Goal: Task Accomplishment & Management: Complete application form

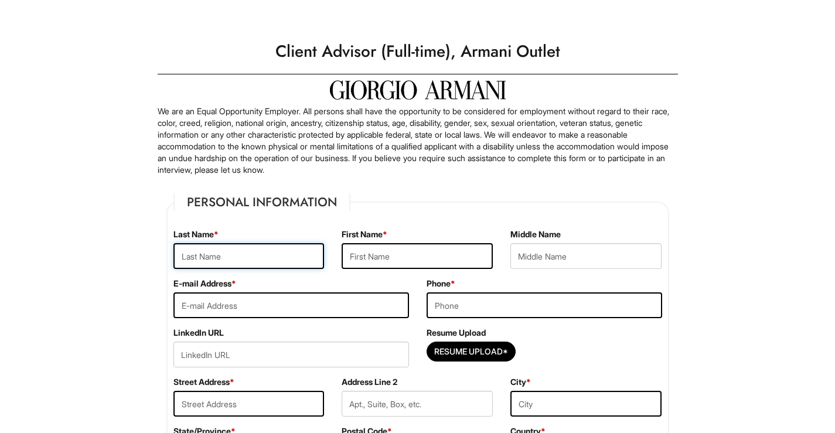
click at [304, 246] on input "text" at bounding box center [249, 256] width 151 height 26
click at [300, 256] on input "text" at bounding box center [249, 256] width 151 height 26
click at [480, 352] on input "Resume Upload*" at bounding box center [471, 351] width 88 height 19
type input "C:\fakepath\Genesis Hernanez Resume .pdf"
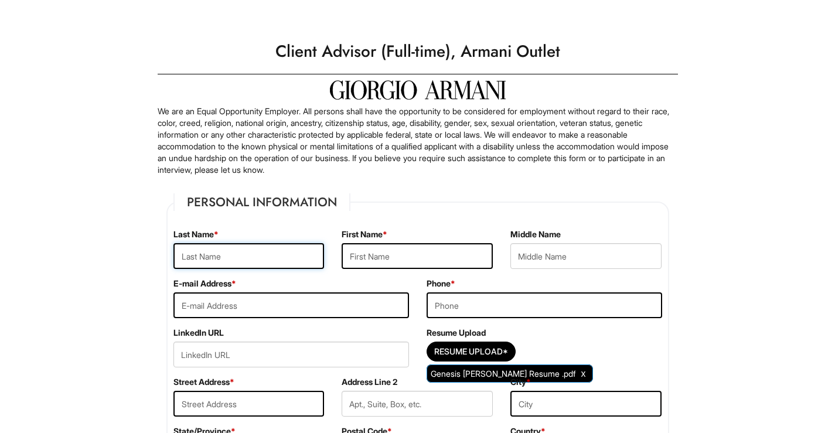
click at [303, 263] on input "text" at bounding box center [249, 256] width 151 height 26
type input "g"
type input "Genesis"
click at [395, 257] on input "text" at bounding box center [417, 256] width 151 height 26
type input "Hernandez"
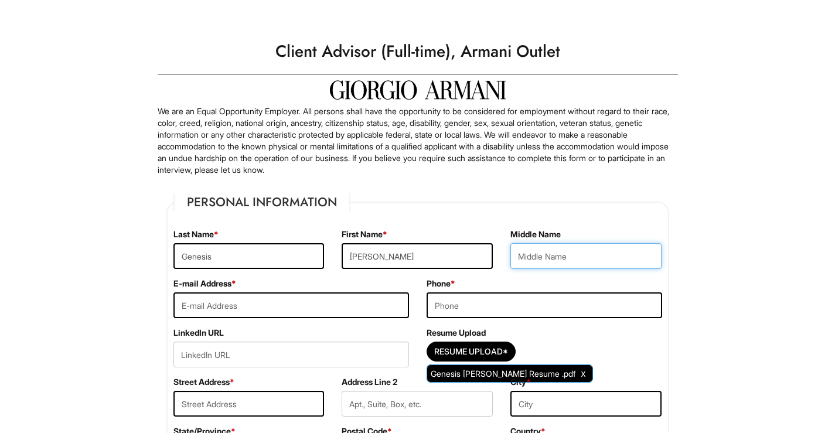
click at [565, 255] on input "text" at bounding box center [586, 256] width 151 height 26
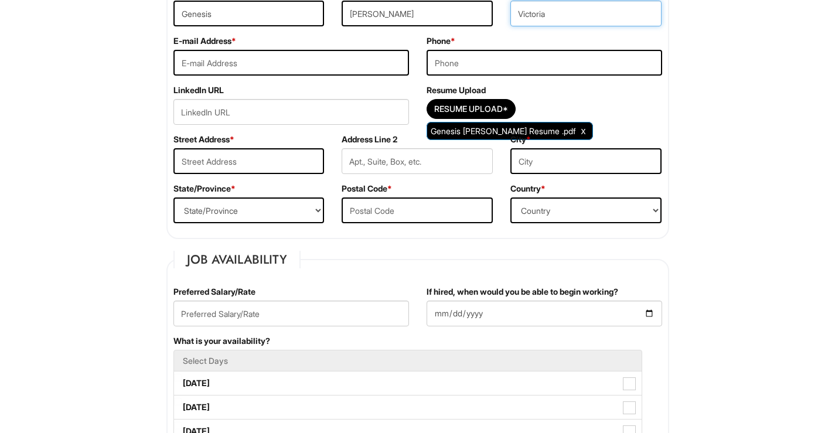
scroll to position [241, 0]
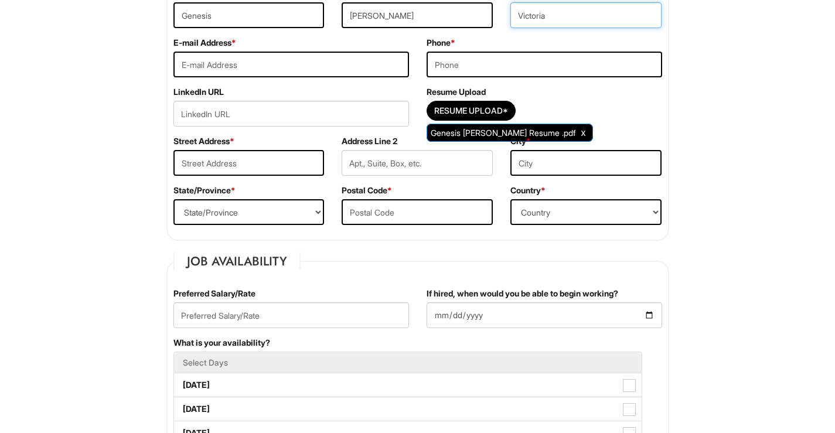
type input "Victoria"
click at [328, 66] on input "email" at bounding box center [292, 65] width 236 height 26
type input "genesisvhernandez894@gmail.com"
click at [439, 66] on input "tel" at bounding box center [545, 65] width 236 height 26
type input "7737084769"
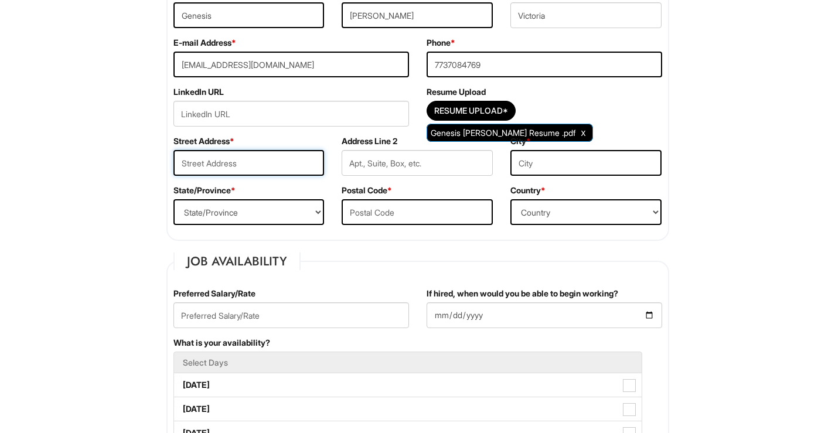
click at [281, 167] on input "text" at bounding box center [249, 163] width 151 height 26
type input "2503 N 74th Ct"
click at [542, 152] on input "text" at bounding box center [586, 163] width 151 height 26
type input "e"
type input "Elmwood Park"
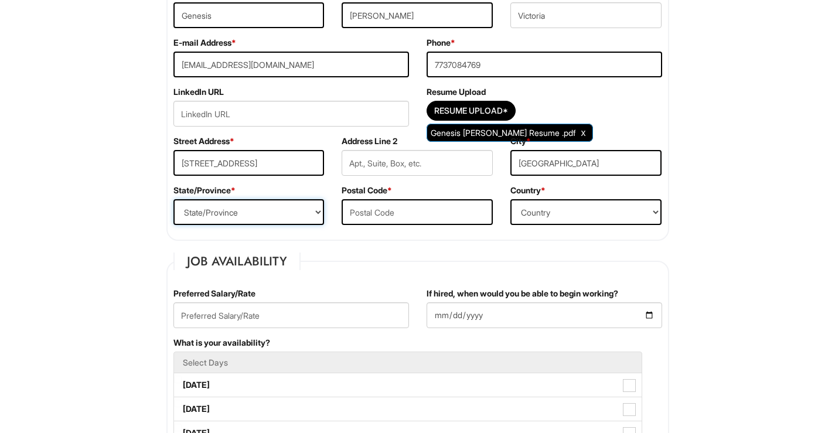
click at [318, 211] on select "State/Province ALABAMA ALASKA ARIZONA ARKANSAS CALIFORNIA COLORADO CONNECTICUT …" at bounding box center [249, 212] width 151 height 26
select select "IL"
click at [174, 199] on select "State/Province ALABAMA ALASKA ARIZONA ARKANSAS CALIFORNIA COLORADO CONNECTICUT …" at bounding box center [249, 212] width 151 height 26
click at [409, 214] on input "text" at bounding box center [417, 212] width 151 height 26
type input "60707"
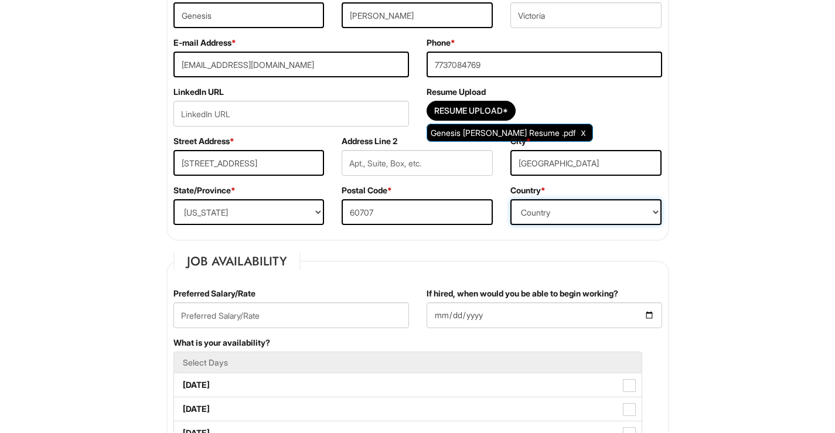
click at [530, 213] on select "Country Afghanistan Albania Algeria American Samoa Andorra Angola Anguilla Anta…" at bounding box center [586, 212] width 151 height 26
select select "United States of America"
click at [511, 199] on select "Country Afghanistan Albania Algeria American Samoa Andorra Angola Anguilla Anta…" at bounding box center [586, 212] width 151 height 26
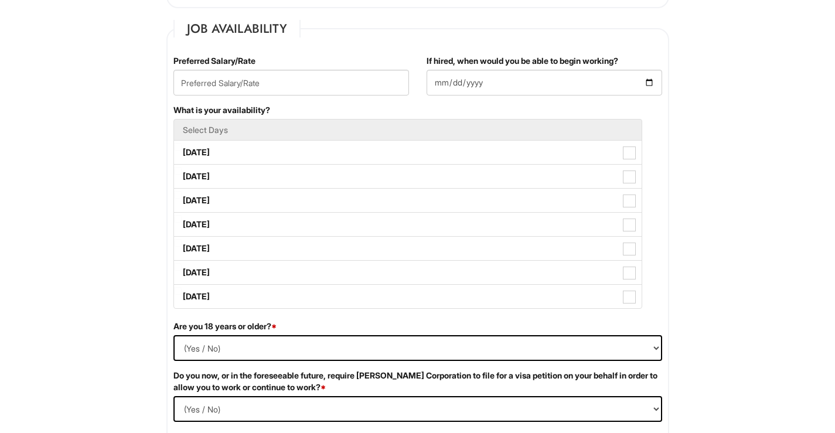
scroll to position [472, 0]
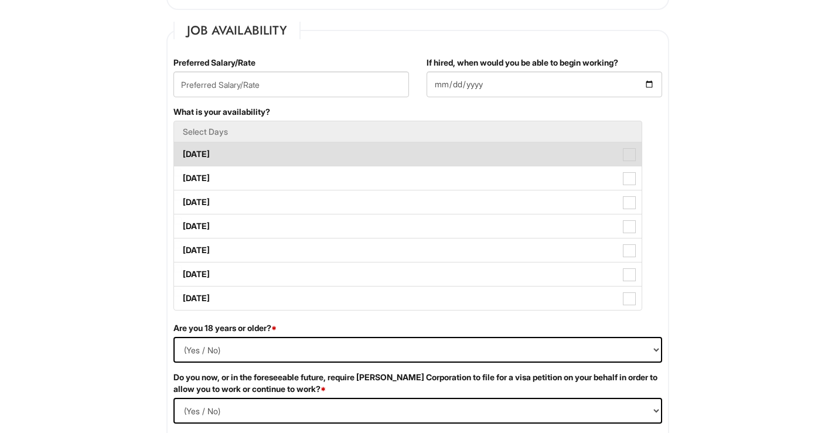
click at [423, 157] on label "Monday" at bounding box center [408, 153] width 468 height 23
click at [182, 152] on Available_Monday "Monday" at bounding box center [178, 149] width 8 height 8
checkbox Available_Monday "true"
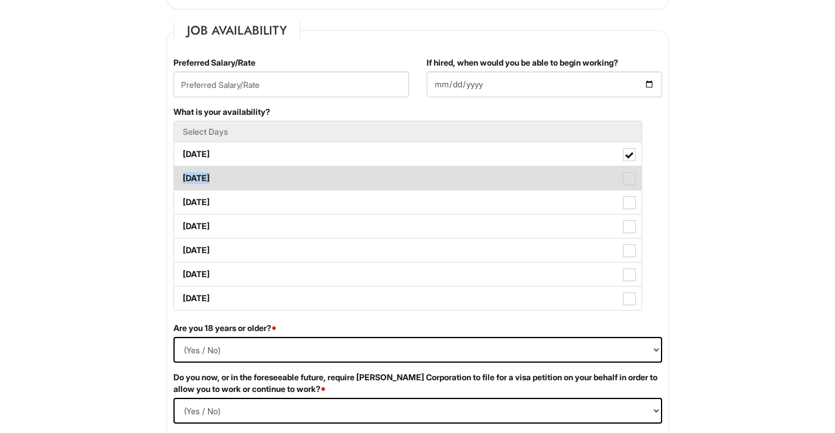
drag, startPoint x: 423, startPoint y: 157, endPoint x: 420, endPoint y: 176, distance: 19.7
click at [420, 176] on ul "Select Days Monday Tuesday Wednesday Thursday Friday Saturday Sunday" at bounding box center [408, 216] width 469 height 190
click at [420, 176] on label "Tuesday" at bounding box center [408, 178] width 468 height 23
click at [182, 176] on Available_Tuesday "Tuesday" at bounding box center [178, 173] width 8 height 8
checkbox Available_Tuesday "true"
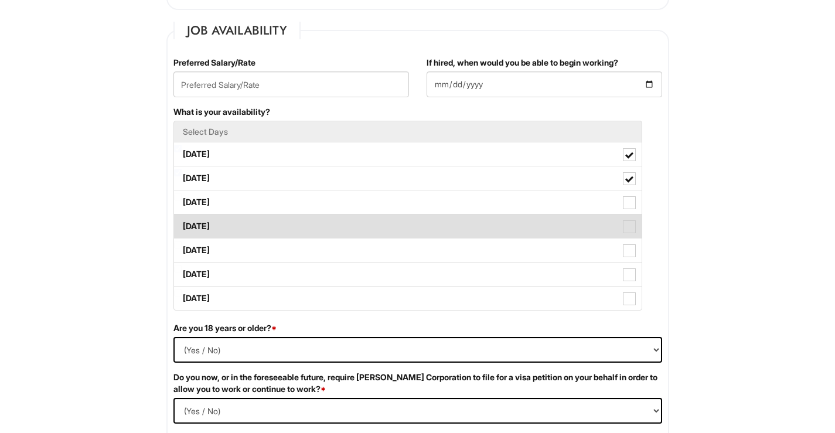
drag, startPoint x: 416, startPoint y: 191, endPoint x: 409, endPoint y: 218, distance: 27.9
click at [409, 218] on ul "Select Days Monday Tuesday Wednesday Thursday Friday Saturday Sunday" at bounding box center [408, 216] width 469 height 190
click at [409, 218] on label "Thursday" at bounding box center [408, 226] width 468 height 23
click at [182, 218] on Available_Thursday "Thursday" at bounding box center [178, 221] width 8 height 8
checkbox Available_Thursday "true"
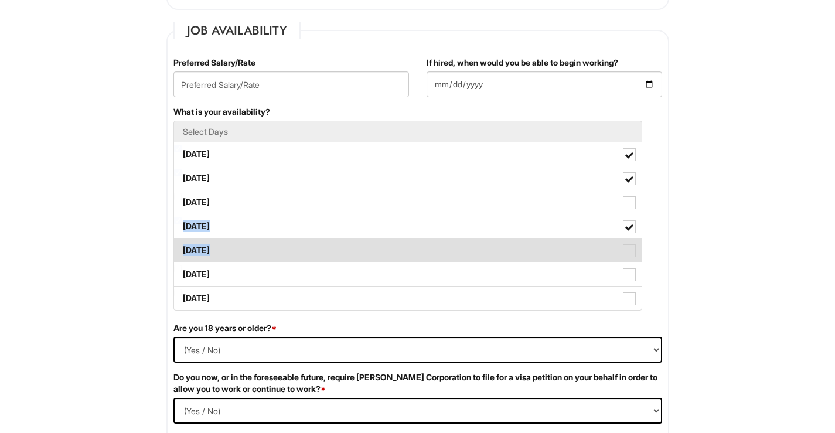
drag, startPoint x: 625, startPoint y: 199, endPoint x: 631, endPoint y: 251, distance: 52.0
click at [631, 251] on ul "Select Days Monday Tuesday Wednesday Thursday Friday Saturday Sunday" at bounding box center [408, 216] width 469 height 190
click at [631, 251] on span at bounding box center [629, 250] width 13 height 13
click at [182, 249] on Available_Friday "Friday" at bounding box center [178, 245] width 8 height 8
checkbox Available_Friday "true"
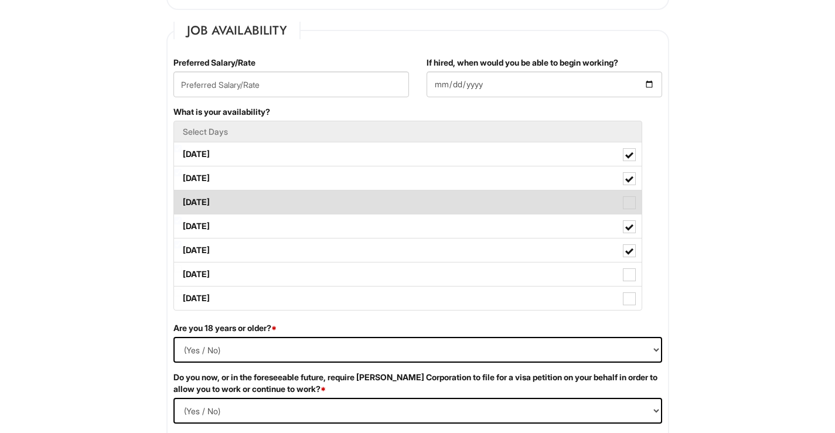
click at [629, 206] on span at bounding box center [629, 202] width 13 height 13
click at [182, 201] on Available_Wednesday "Wednesday" at bounding box center [178, 197] width 8 height 8
checkbox Available_Wednesday "true"
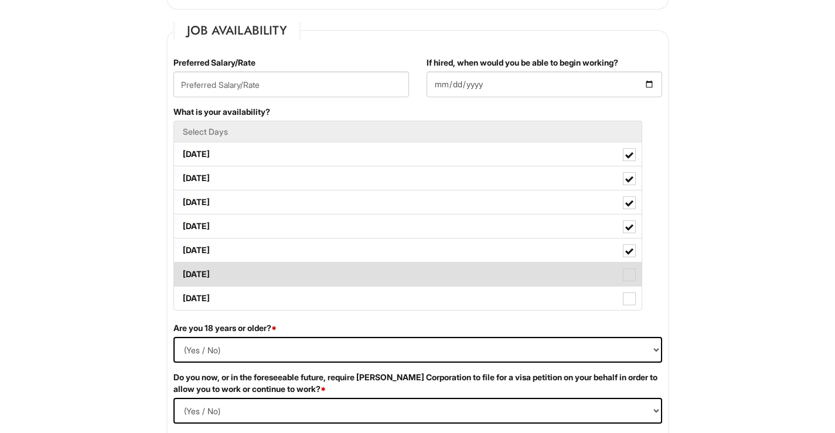
click at [627, 273] on span at bounding box center [629, 275] width 13 height 13
click at [182, 273] on Available_Saturday "Saturday" at bounding box center [178, 269] width 8 height 8
checkbox Available_Saturday "true"
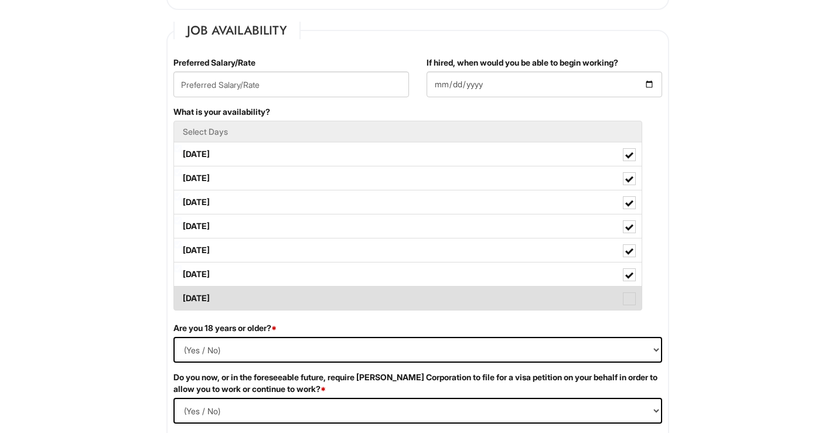
click at [627, 293] on span at bounding box center [629, 299] width 13 height 13
click at [182, 293] on Available_Sunday "Sunday" at bounding box center [178, 293] width 8 height 8
checkbox Available_Sunday "true"
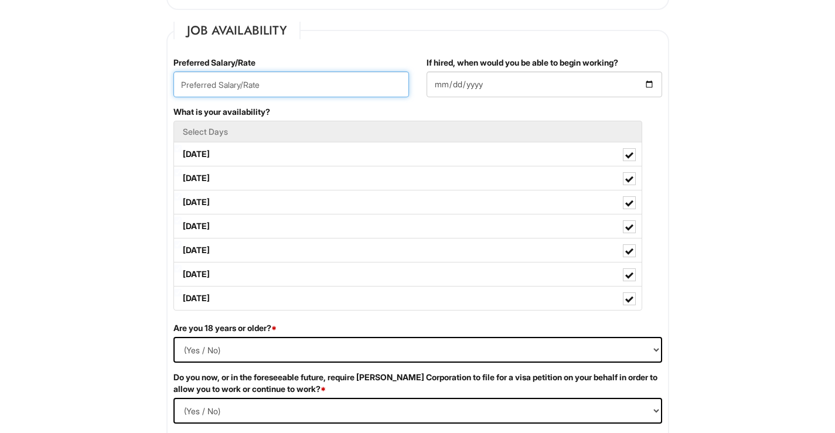
click at [292, 81] on input "text" at bounding box center [292, 85] width 236 height 26
type input "18"
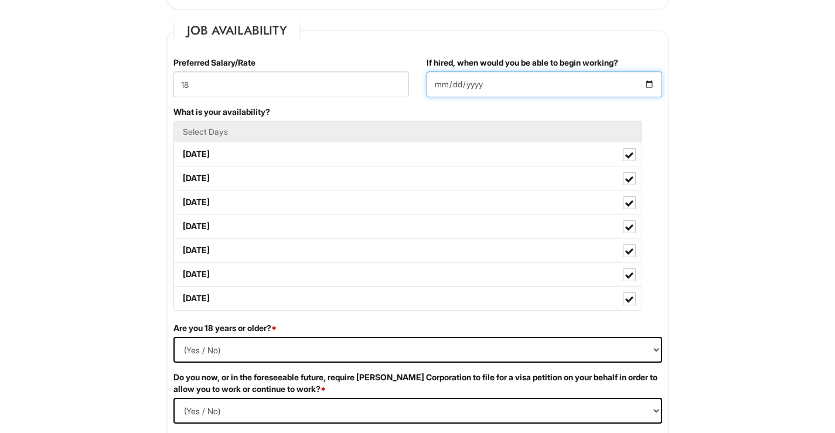
click at [480, 85] on input "If hired, when would you be able to begin working?" at bounding box center [545, 85] width 236 height 26
click at [649, 82] on input "If hired, when would you be able to begin working?" at bounding box center [545, 85] width 236 height 26
type input "2025-09-08"
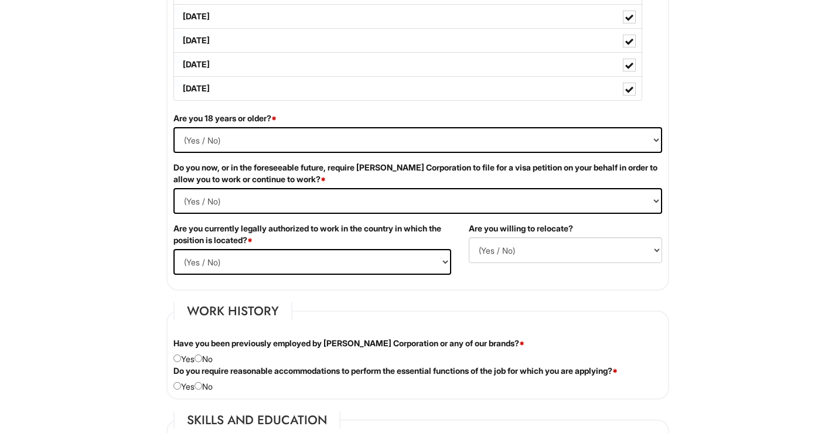
scroll to position [700, 0]
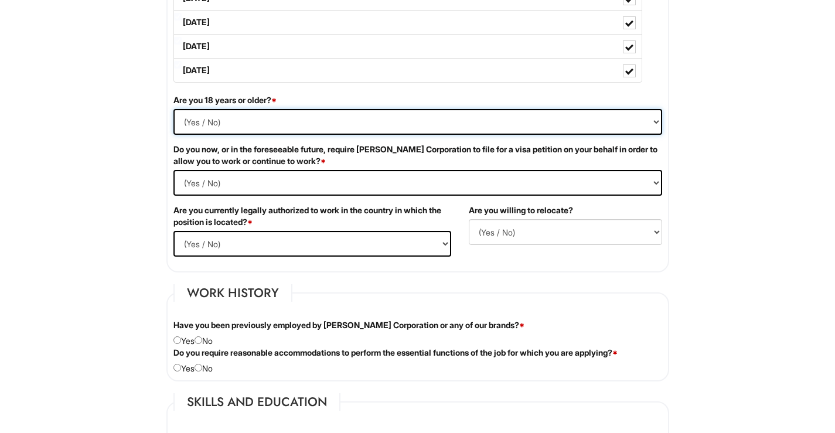
click at [654, 118] on select "(Yes / No) Yes No" at bounding box center [418, 122] width 489 height 26
select select "Yes"
click at [174, 109] on select "(Yes / No) Yes No" at bounding box center [418, 122] width 489 height 26
click at [595, 160] on label "Do you now, or in the foreseeable future, require Giorgio Armani Corporation to…" at bounding box center [418, 155] width 489 height 23
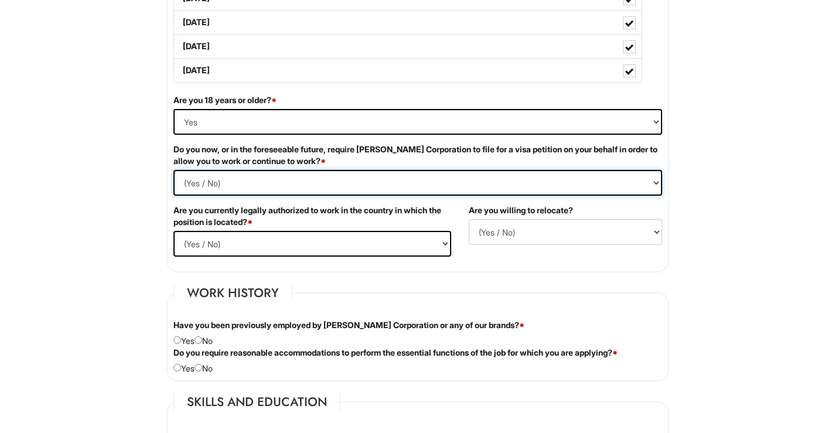
click at [603, 183] on Required "(Yes / No) Yes No" at bounding box center [418, 183] width 489 height 26
select Required "Yes"
click at [174, 170] on Required "(Yes / No) Yes No" at bounding box center [418, 183] width 489 height 26
click at [441, 245] on select "(Yes / No) Yes No" at bounding box center [313, 244] width 278 height 26
select select "Yes"
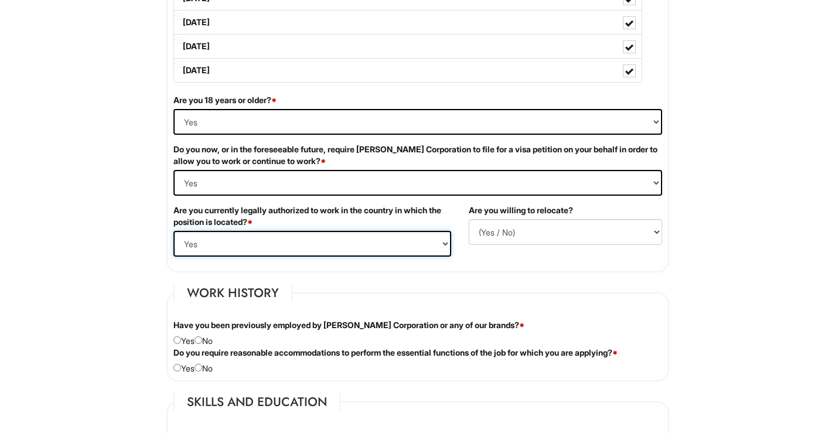
click at [174, 231] on select "(Yes / No) Yes No" at bounding box center [313, 244] width 278 height 26
click at [556, 231] on select "(Yes / No) No Yes" at bounding box center [565, 232] width 193 height 26
click at [469, 219] on select "(Yes / No) No Yes" at bounding box center [565, 232] width 193 height 26
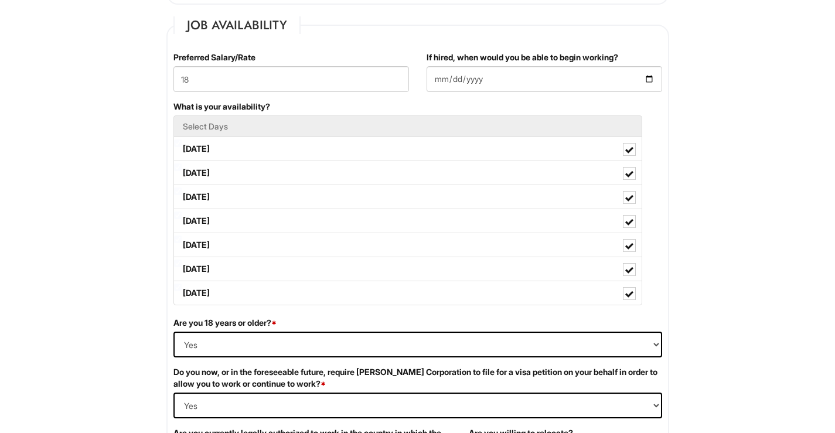
scroll to position [475, 0]
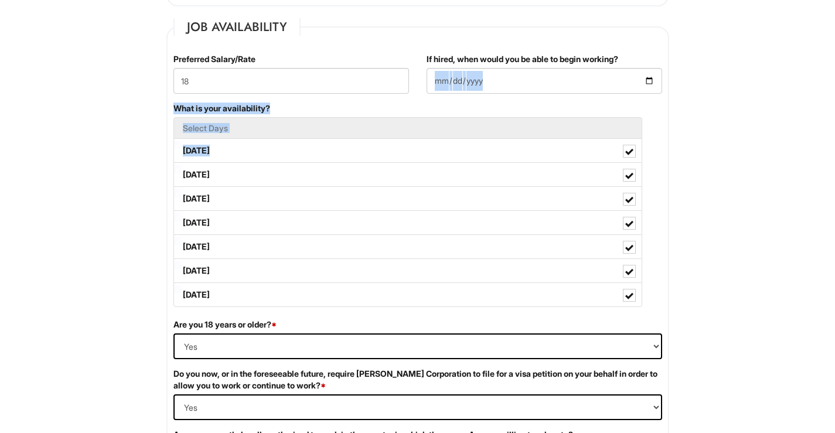
drag, startPoint x: 827, startPoint y: 139, endPoint x: 844, endPoint y: 56, distance: 84.4
click at [661, 110] on div "What is your availability? Select Days Monday Tuesday Wednesday Thursday Friday…" at bounding box center [418, 211] width 507 height 216
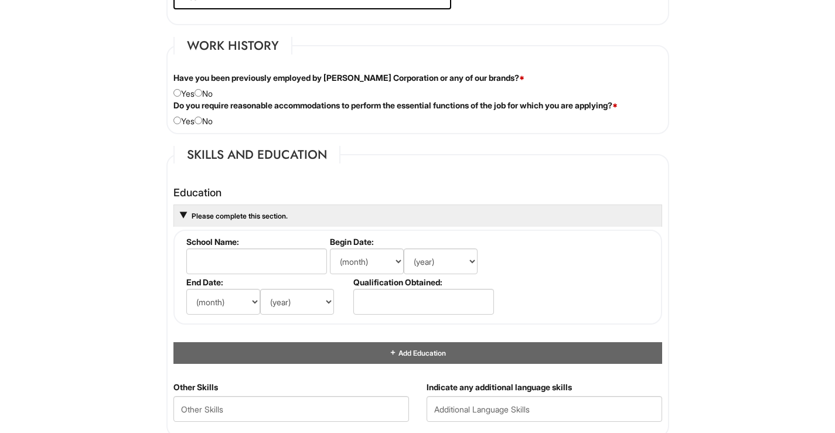
scroll to position [943, 0]
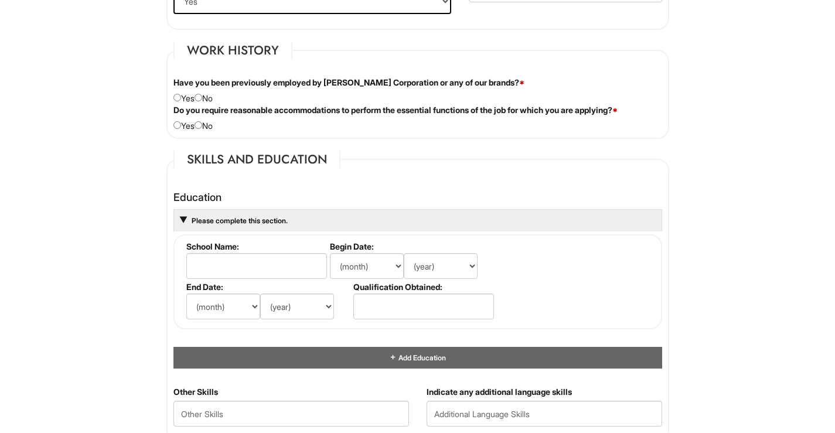
click at [214, 98] on div "Have you been previously employed by Giorgio Armani Corporation or any of our b…" at bounding box center [418, 91] width 507 height 28
click at [207, 98] on div "Have you been previously employed by Giorgio Armani Corporation or any of our b…" at bounding box center [418, 91] width 507 height 28
click at [202, 96] on input "radio" at bounding box center [199, 98] width 8 height 8
radio input "true"
click at [186, 125] on div "Do you require reasonable accommodations to perform the essential functions of …" at bounding box center [418, 118] width 507 height 28
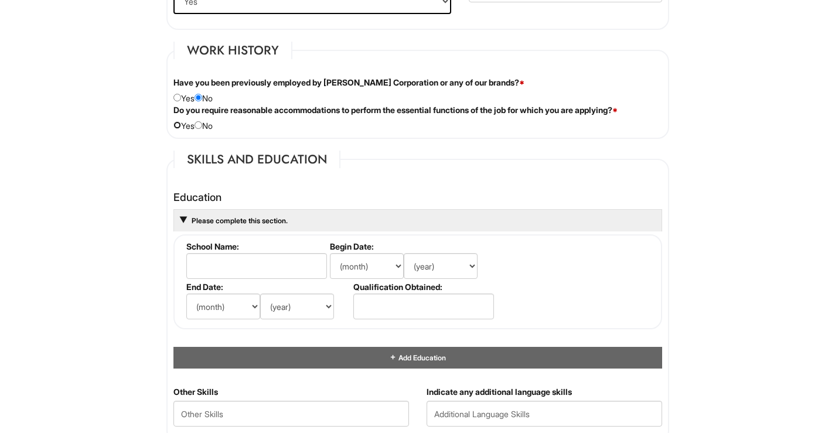
click at [179, 124] on input "radio" at bounding box center [178, 125] width 8 height 8
radio input "true"
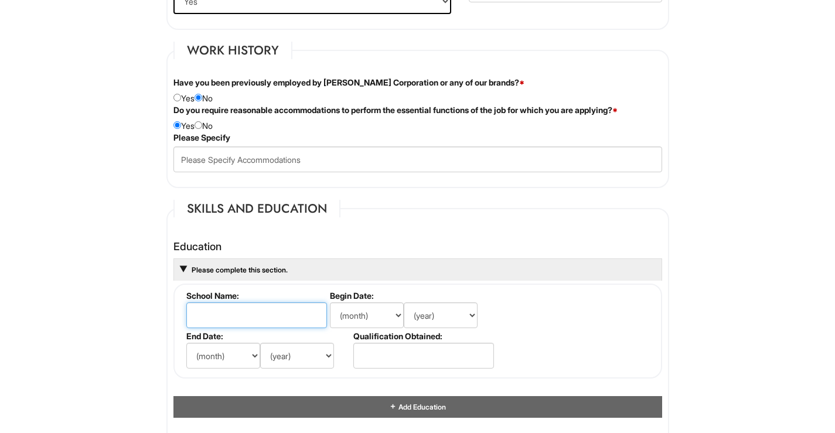
click at [259, 311] on input "text" at bounding box center [256, 316] width 141 height 26
type input "Elmwood Park High school"
click at [392, 321] on select "(month) Jan Feb Mar Apr May Jun Jul Aug Sep Oct Nov Dec" at bounding box center [367, 316] width 74 height 26
select select "8"
click at [330, 303] on select "(month) Jan Feb Mar Apr May Jun Jul Aug Sep Oct Nov Dec" at bounding box center [367, 316] width 74 height 26
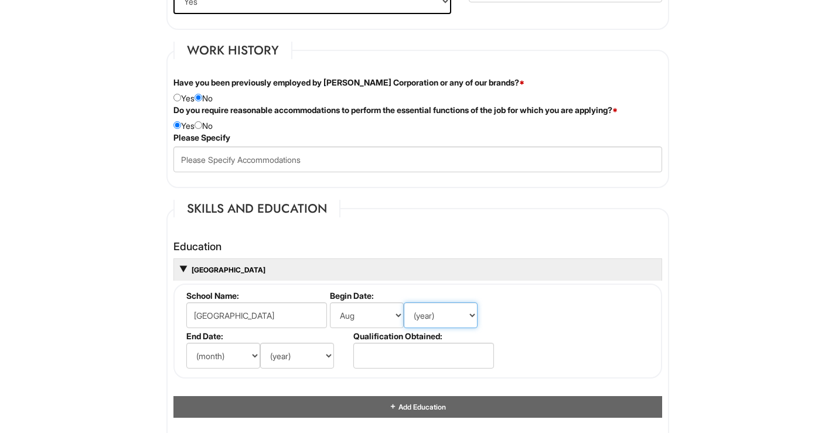
click at [439, 317] on select "(year) 2029 2028 2027 2026 2025 2024 2023 2022 2021 2020 2019 2018 2017 2016 20…" at bounding box center [441, 316] width 74 height 26
select select "2018"
click at [404, 303] on select "(year) 2029 2028 2027 2026 2025 2024 2023 2022 2021 2020 2019 2018 2017 2016 20…" at bounding box center [441, 316] width 74 height 26
click at [251, 359] on select "(month) Jan Feb Mar Apr May Jun Jul Aug Sep Oct Nov Dec" at bounding box center [223, 356] width 74 height 26
select select "5"
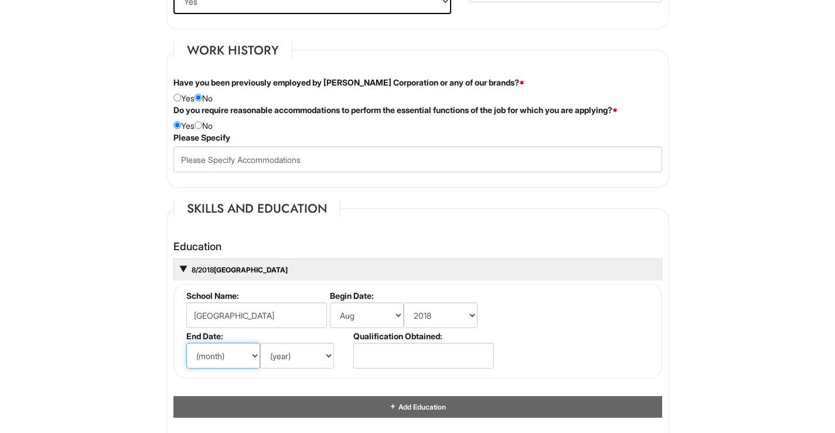
click at [186, 343] on select "(month) Jan Feb Mar Apr May Jun Jul Aug Sep Oct Nov Dec" at bounding box center [223, 356] width 74 height 26
click at [322, 356] on select "(year) 2029 2028 2027 2026 2025 2024 2023 2022 2021 2020 2019 2018 2017 2016 20…" at bounding box center [297, 356] width 74 height 26
select select "2022"
click at [260, 343] on select "(year) 2029 2028 2027 2026 2025 2024 2023 2022 2021 2020 2019 2018 2017 2016 20…" at bounding box center [297, 356] width 74 height 26
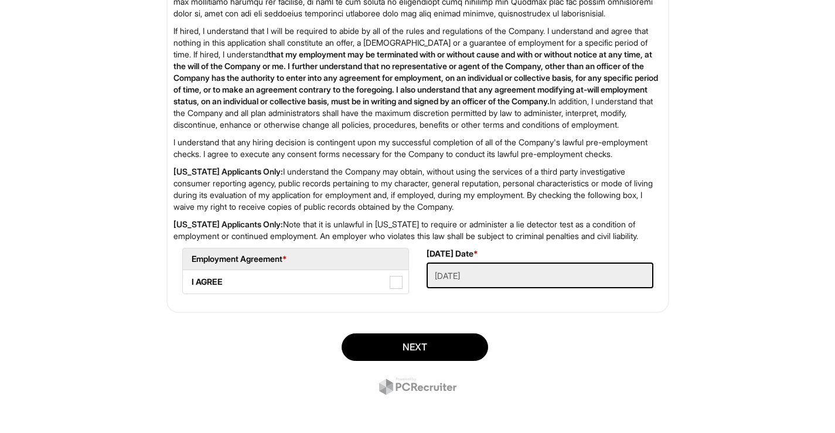
scroll to position [1901, 0]
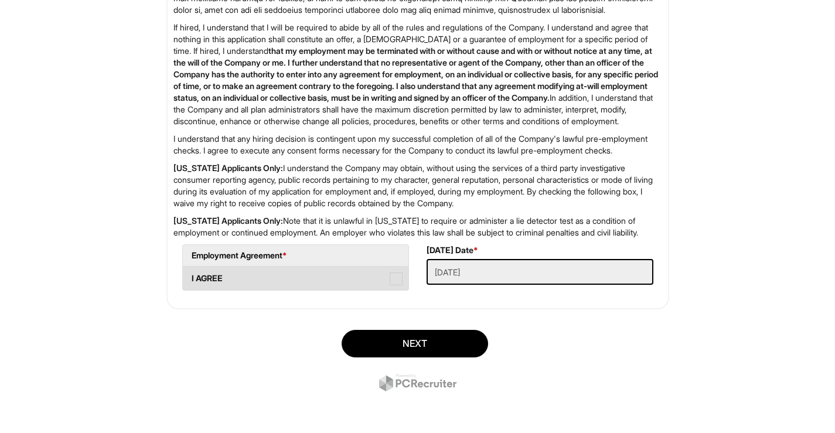
click at [397, 290] on label "I AGREE" at bounding box center [296, 278] width 226 height 23
click at [191, 277] on AGREE "I AGREE" at bounding box center [187, 273] width 8 height 8
checkbox AGREE "true"
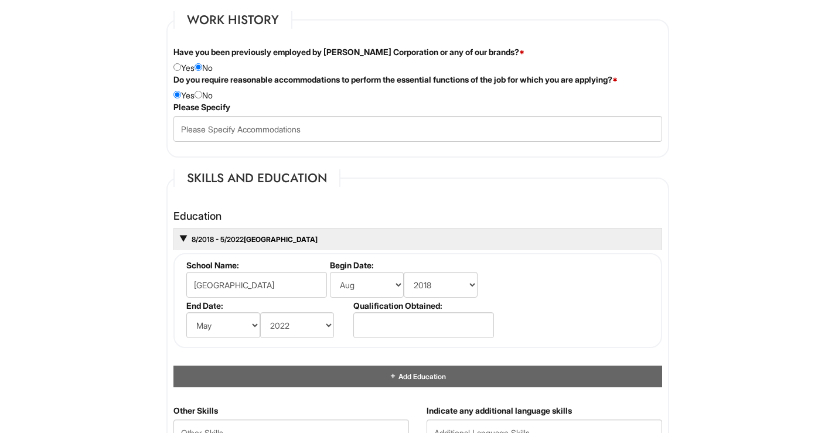
scroll to position [975, 0]
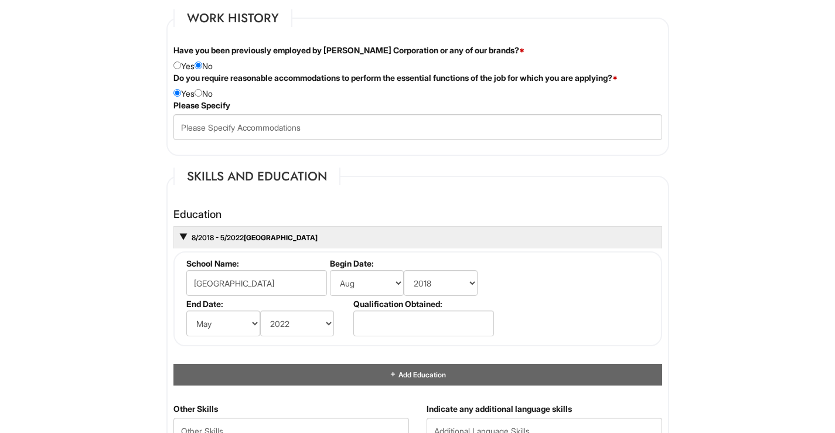
click at [187, 73] on label "Do you require reasonable accommodations to perform the essential functions of …" at bounding box center [396, 78] width 444 height 12
click at [182, 78] on label "Do you require reasonable accommodations to perform the essential functions of …" at bounding box center [396, 78] width 444 height 12
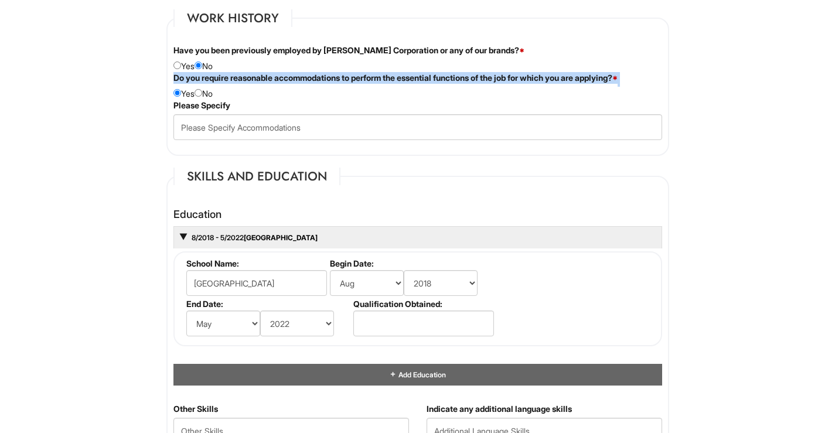
click at [182, 78] on label "Do you require reasonable accommodations to perform the essential functions of …" at bounding box center [396, 78] width 444 height 12
copy div "Do you require reasonable accommodations to perform the essential functions of …"
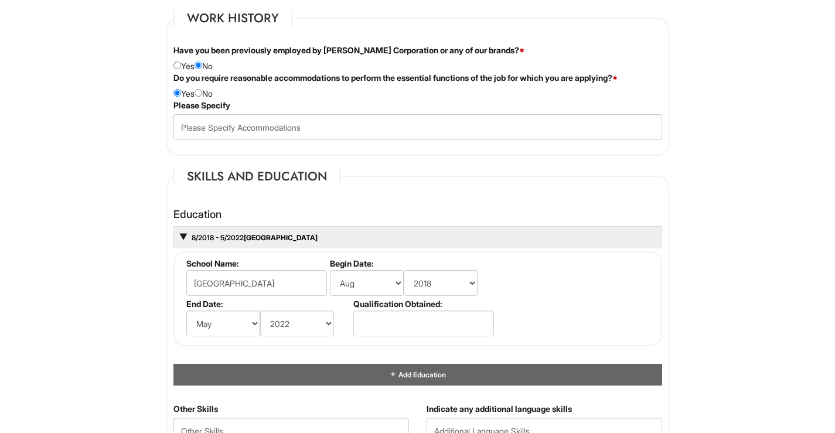
click at [342, 93] on div "Do you require reasonable accommodations to perform the essential functions of …" at bounding box center [418, 86] width 507 height 28
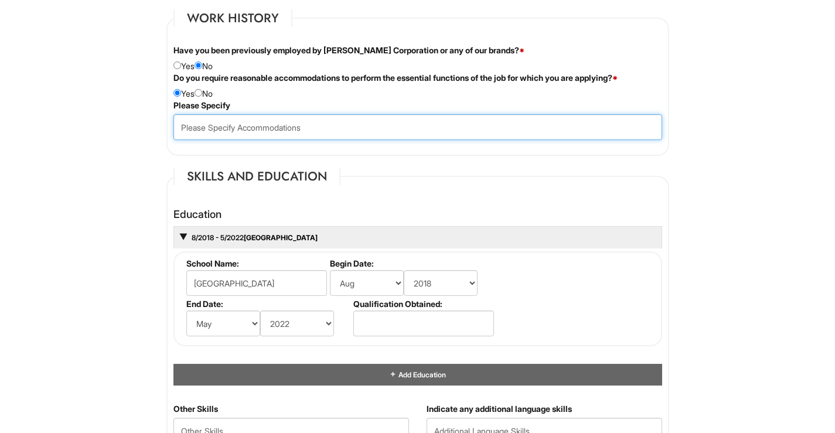
click at [340, 127] on input "text" at bounding box center [418, 127] width 489 height 26
paste input "I can fully perform the responsibilities of a Sales Associate at Armani, includ…"
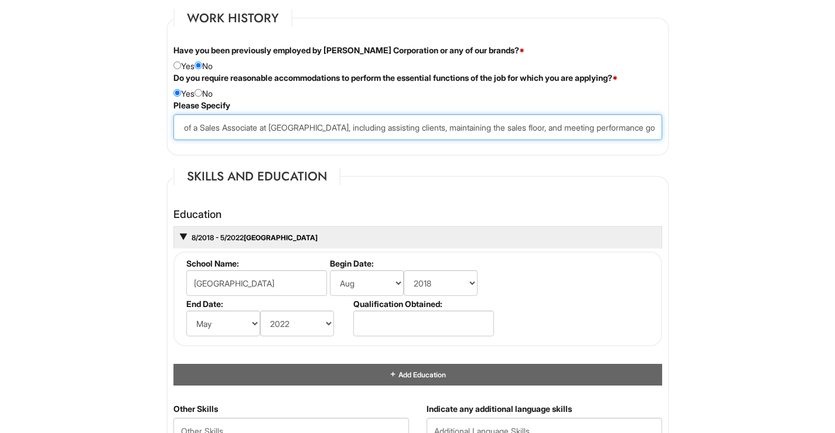
scroll to position [0, 133]
click at [383, 127] on input "I can fully perform the responsibilities of a Sales Associate at Armani, includ…" at bounding box center [418, 127] width 489 height 26
drag, startPoint x: 200, startPoint y: 125, endPoint x: 141, endPoint y: 123, distance: 59.3
click at [141, 123] on html "Please Complete This Form 1 2 3 Client Advisor (Full-time), Armani Outlet PLEAS…" at bounding box center [417, 195] width 835 height 2340
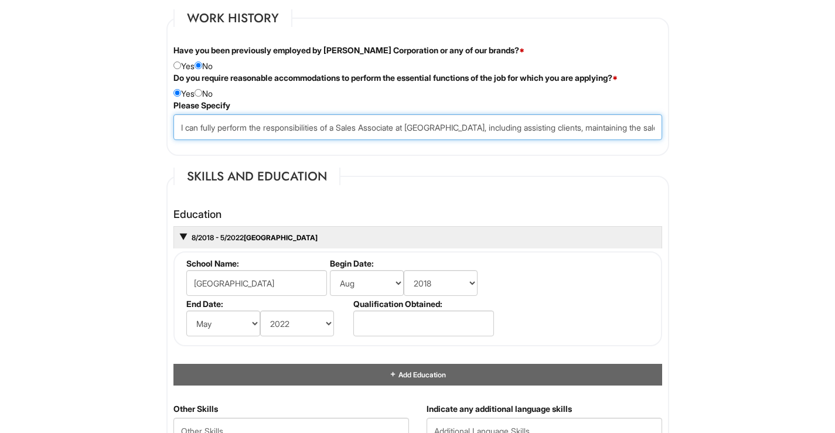
click at [233, 127] on input "I can fully perform the responsibilities of a Sales Associate at Armani, includ…" at bounding box center [418, 127] width 489 height 26
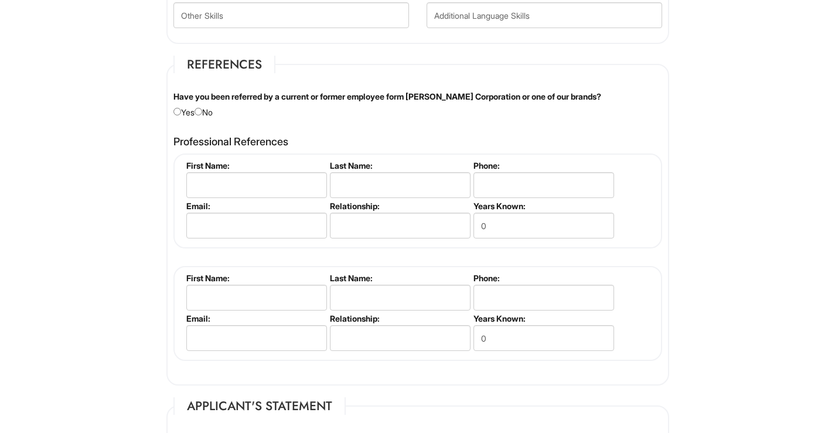
scroll to position [1392, 0]
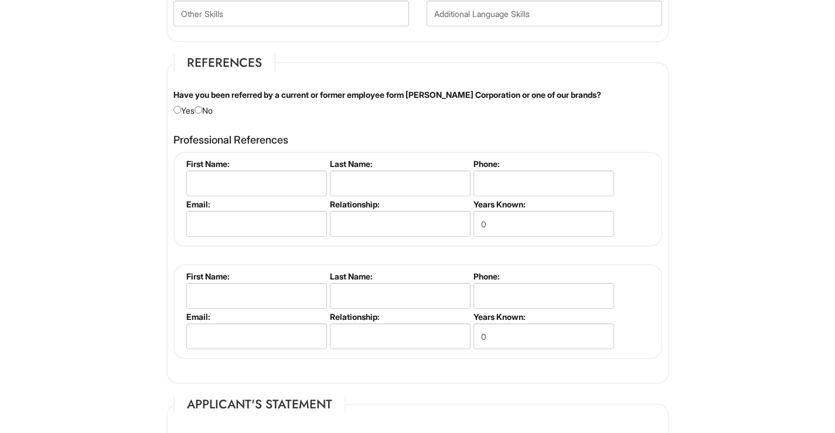
type input "I can fully perform the responsibilities of a Sales Associate at Armani, includ…"
click at [209, 111] on div "Have you been referred by a current or former employee form Giorgio Armani Corp…" at bounding box center [418, 103] width 507 height 28
click at [202, 109] on input "radio" at bounding box center [199, 110] width 8 height 8
radio input "true"
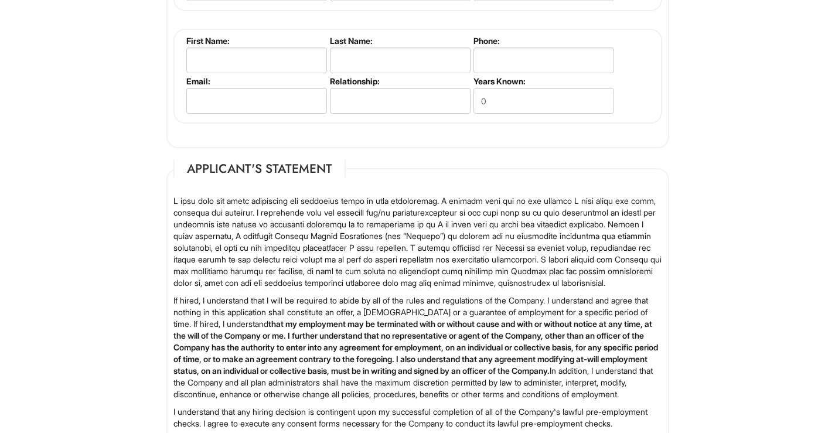
scroll to position [1953, 0]
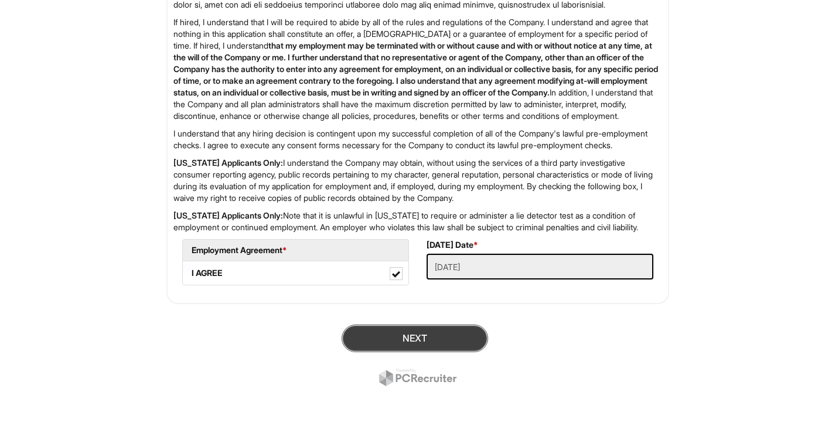
click at [445, 331] on button "Next" at bounding box center [415, 339] width 147 height 28
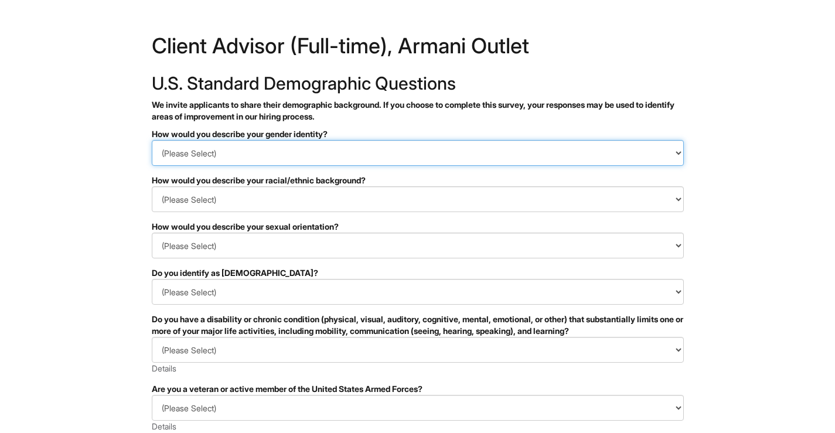
drag, startPoint x: 0, startPoint y: 0, endPoint x: 617, endPoint y: 153, distance: 635.5
click at [617, 153] on select "(Please Select) Man Woman Non-binary I prefer to self-describe I don't wish to …" at bounding box center [418, 153] width 532 height 26
select select "Woman"
click at [152, 140] on select "(Please Select) Man Woman Non-binary I prefer to self-describe I don't wish to …" at bounding box center [418, 153] width 532 height 26
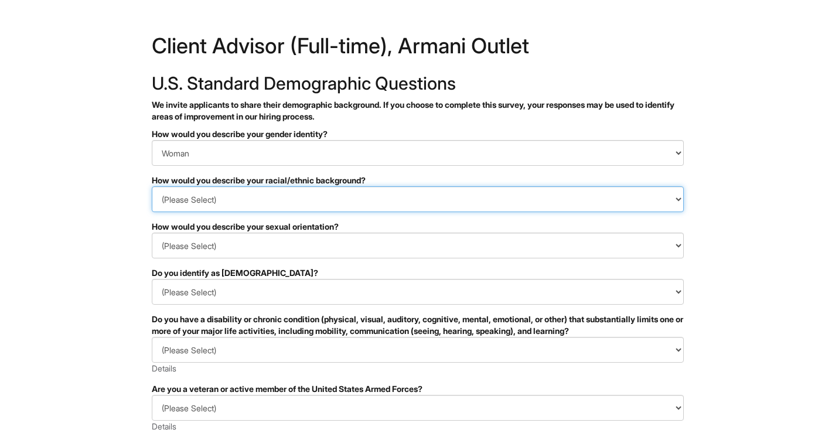
click at [597, 207] on select "(Please Select) Black or of African descent East Asian Hispanic, Latinx or of S…" at bounding box center [418, 199] width 532 height 26
select select "Hispanic, Latinx or of Spanish Origin"
click at [152, 186] on select "(Please Select) Black or of African descent East Asian Hispanic, Latinx or of S…" at bounding box center [418, 199] width 532 height 26
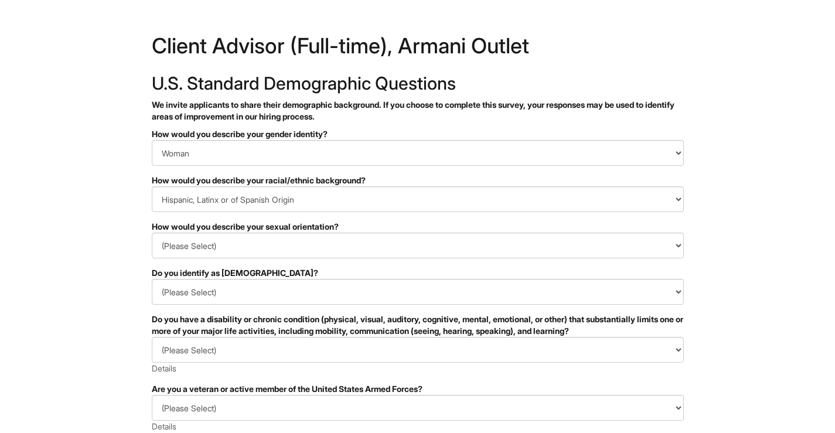
click at [521, 260] on form "PLEASE COMPLETE ALL REQUIRED FIELDS How would you describe your gender identity…" at bounding box center [418, 379] width 532 height 502
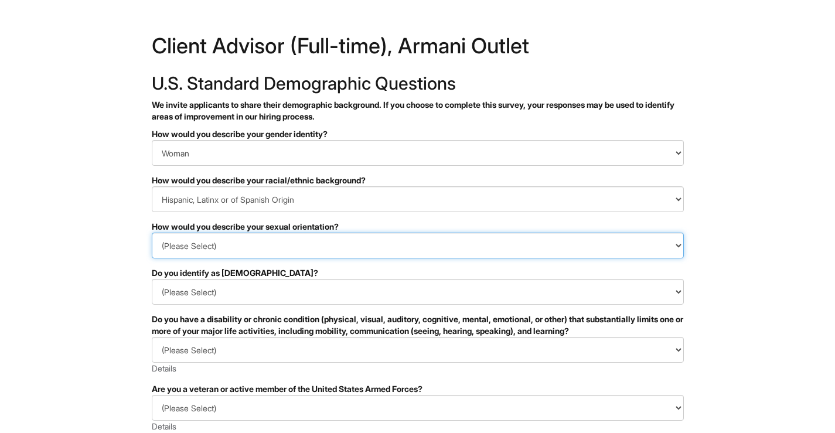
click at [532, 245] on select "(Please Select) Asexual Bisexual and/or pansexual Gay Heterosexual Lesbian Quee…" at bounding box center [418, 246] width 532 height 26
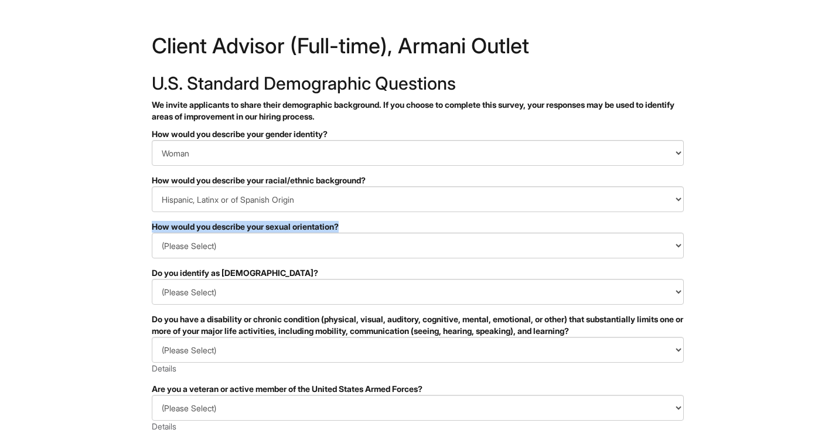
drag, startPoint x: 351, startPoint y: 223, endPoint x: 142, endPoint y: 220, distance: 208.7
click at [142, 220] on html "&nbsp; ✔ 2 3 Client Advisor (Full-time), Armani Outlet U.S. Standard Demographi…" at bounding box center [417, 330] width 835 height 660
copy div "How would you describe your sexual orientation?"
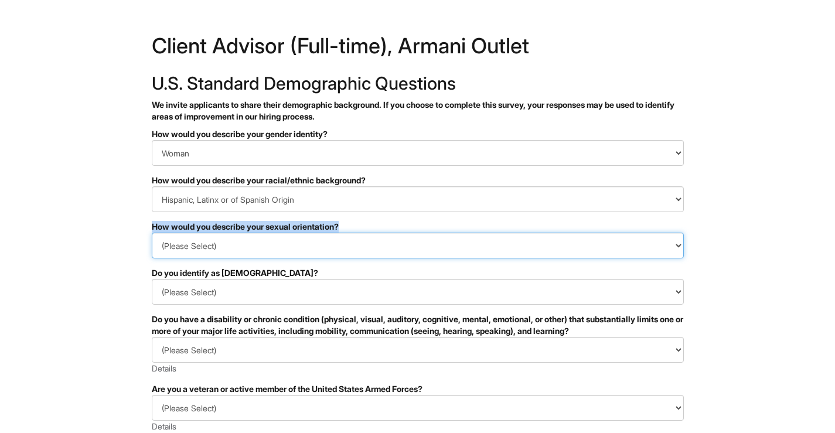
click at [291, 245] on select "(Please Select) Asexual Bisexual and/or pansexual Gay Heterosexual Lesbian Quee…" at bounding box center [418, 246] width 532 height 26
select select "Heterosexual"
click at [152, 233] on select "(Please Select) Asexual Bisexual and/or pansexual Gay Heterosexual Lesbian Quee…" at bounding box center [418, 246] width 532 height 26
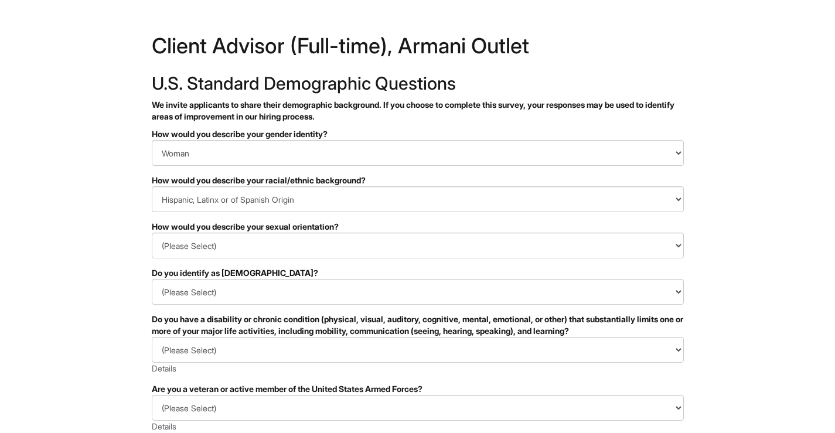
click at [297, 277] on div "Do you identify as transgender?" at bounding box center [418, 273] width 532 height 12
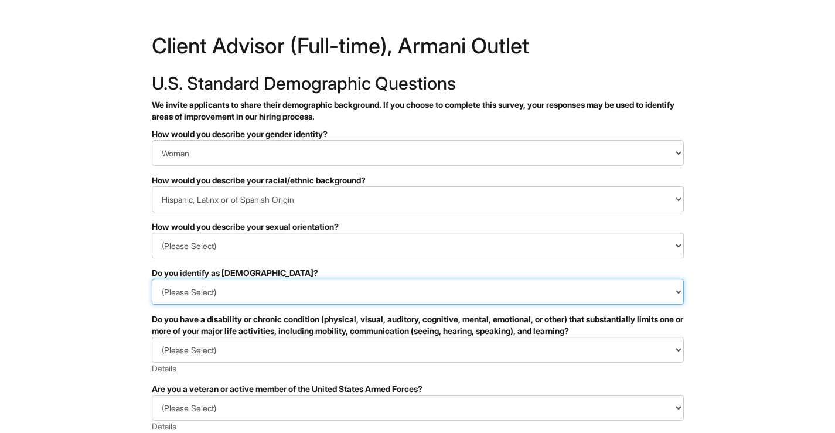
click at [297, 282] on select "(Please Select) Yes No I prefer to self-describe I don't wish to answer" at bounding box center [418, 292] width 532 height 26
select select "No"
click at [152, 279] on select "(Please Select) Yes No I prefer to self-describe I don't wish to answer" at bounding box center [418, 292] width 532 height 26
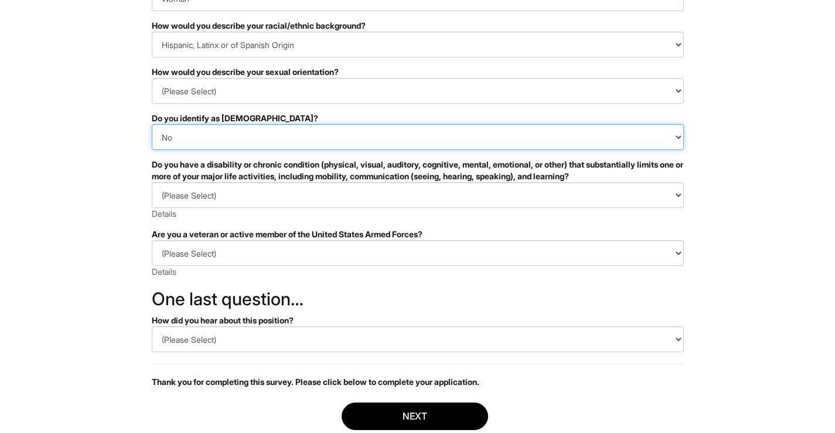
scroll to position [157, 0]
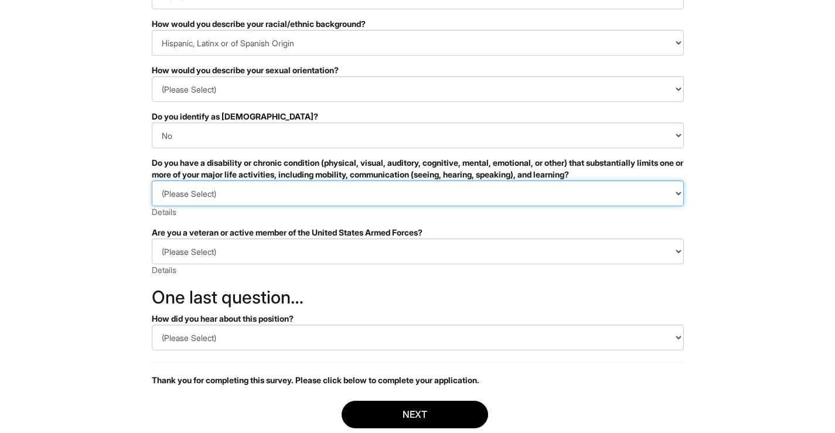
click at [332, 190] on select "(Please Select) YES, I HAVE A DISABILITY (or previously had a disability) NO, I…" at bounding box center [418, 194] width 532 height 26
select select "NO, I DON'T HAVE A DISABILITY"
click at [152, 181] on select "(Please Select) YES, I HAVE A DISABILITY (or previously had a disability) NO, I…" at bounding box center [418, 194] width 532 height 26
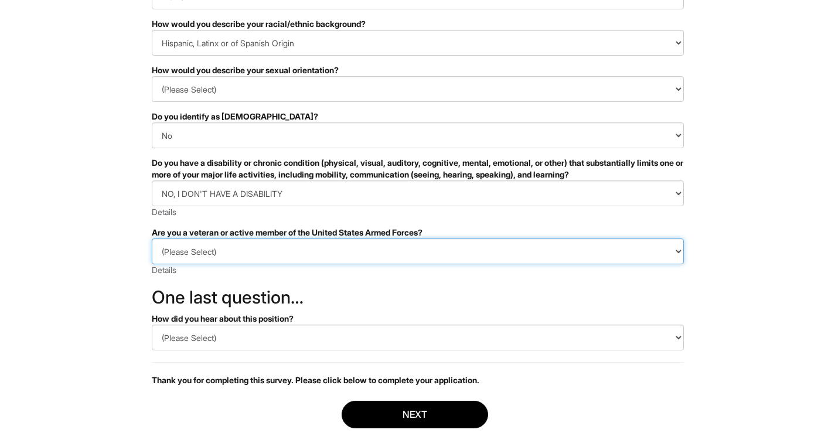
click at [324, 242] on select "(Please Select) I IDENTIFY AS ONE OR MORE OF THE CLASSIFICATIONS OF PROTECTED V…" at bounding box center [418, 252] width 532 height 26
select select "I AM NOT A PROTECTED VETERAN"
click at [152, 239] on select "(Please Select) I IDENTIFY AS ONE OR MORE OF THE CLASSIFICATIONS OF PROTECTED V…" at bounding box center [418, 252] width 532 height 26
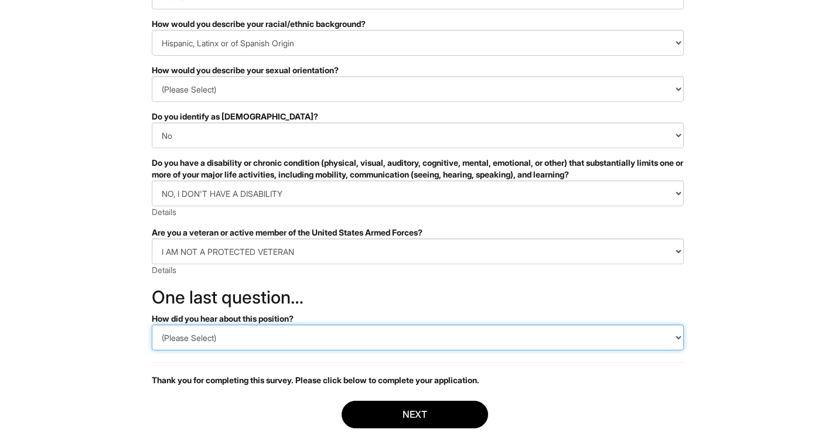
click at [322, 332] on select "(Please Select) CareerBuilder Indeed LinkedIn Monster Referral Other" at bounding box center [418, 338] width 532 height 26
select select "LinkedIn"
click at [152, 325] on select "(Please Select) CareerBuilder Indeed LinkedIn Monster Referral Other" at bounding box center [418, 338] width 532 height 26
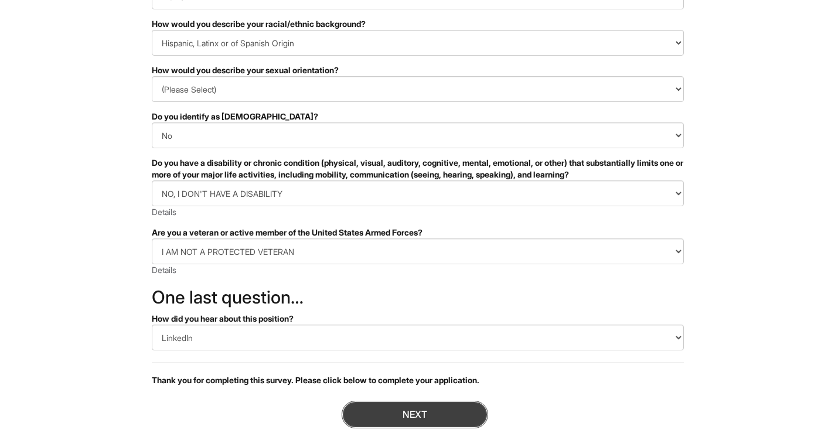
click at [365, 416] on button "Next" at bounding box center [415, 415] width 147 height 28
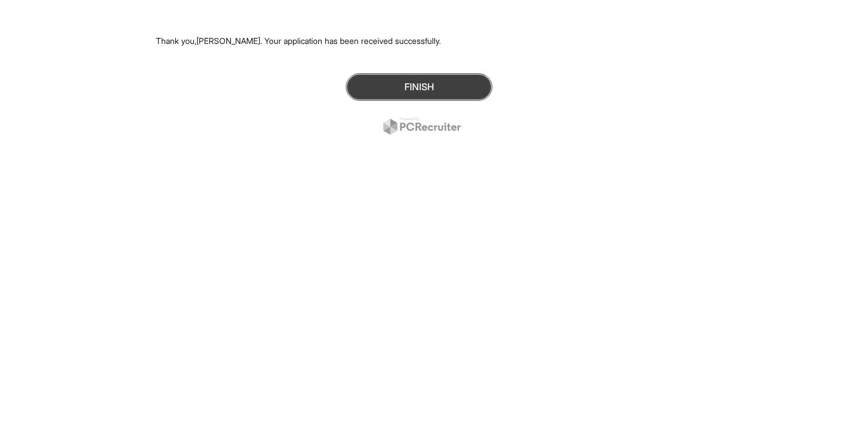
click at [441, 86] on button "Finish" at bounding box center [419, 87] width 147 height 28
